Goal: Find specific page/section: Find specific page/section

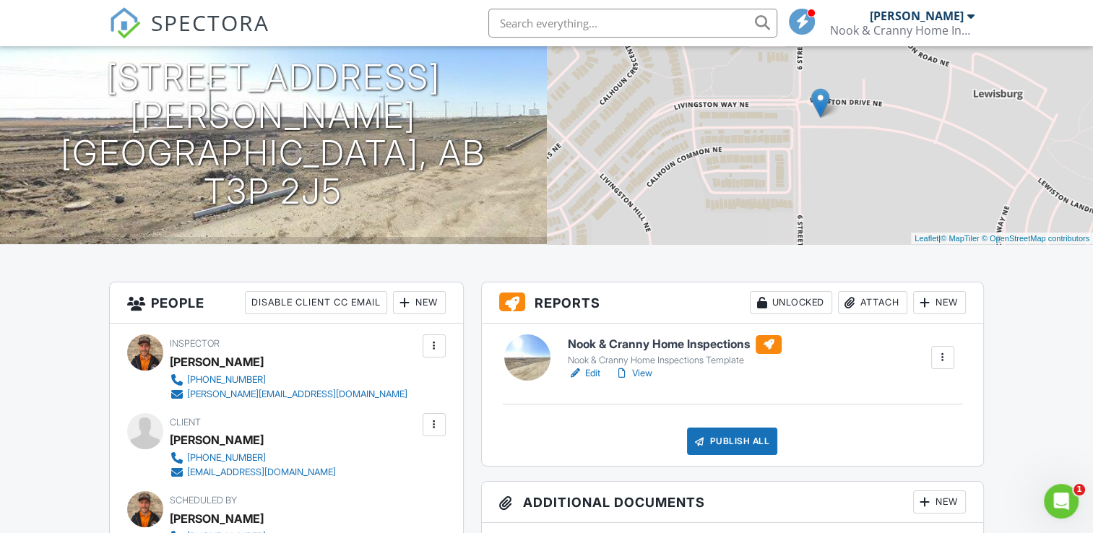
scroll to position [144, 0]
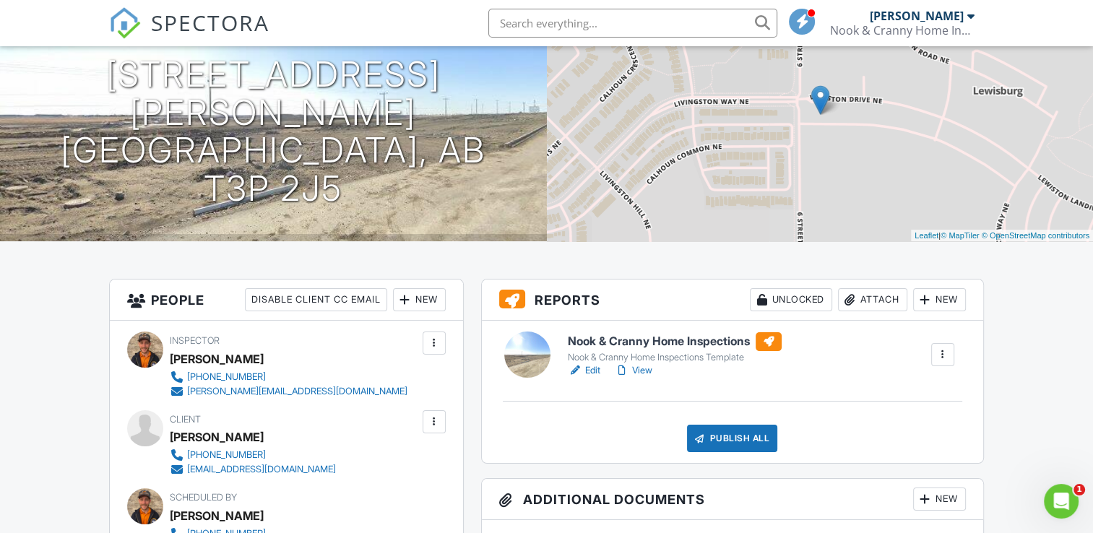
click at [680, 339] on h6 "Nook & Cranny Home Inspections" at bounding box center [675, 341] width 214 height 19
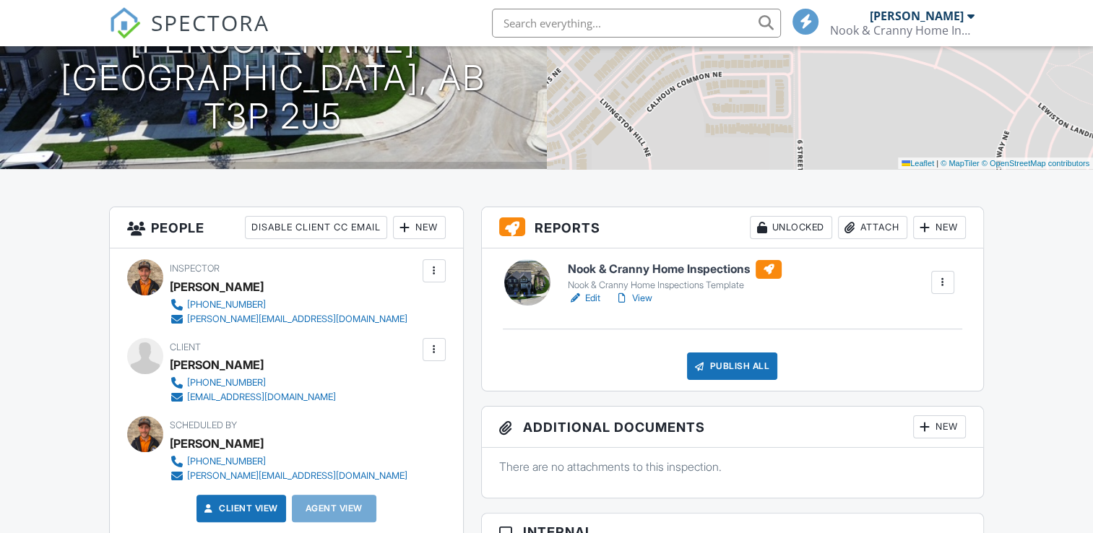
click at [635, 276] on h6 "Nook & Cranny Home Inspections" at bounding box center [675, 269] width 214 height 19
